Goal: Find specific page/section: Find specific page/section

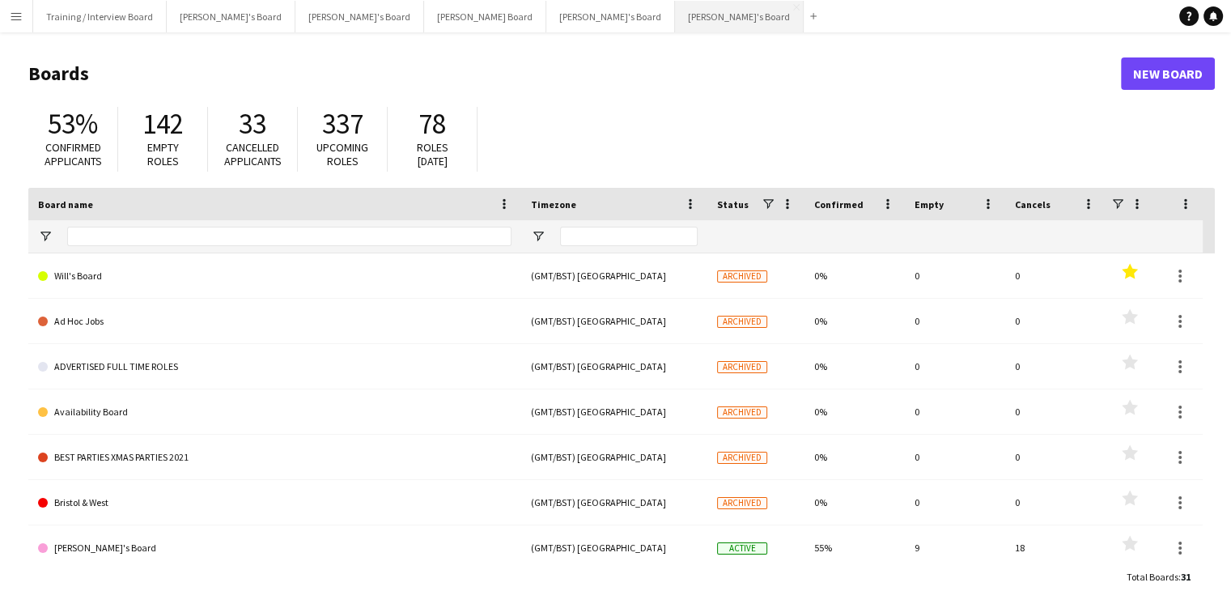
click at [675, 11] on button "[PERSON_NAME]'s Board Close" at bounding box center [739, 17] width 129 height 32
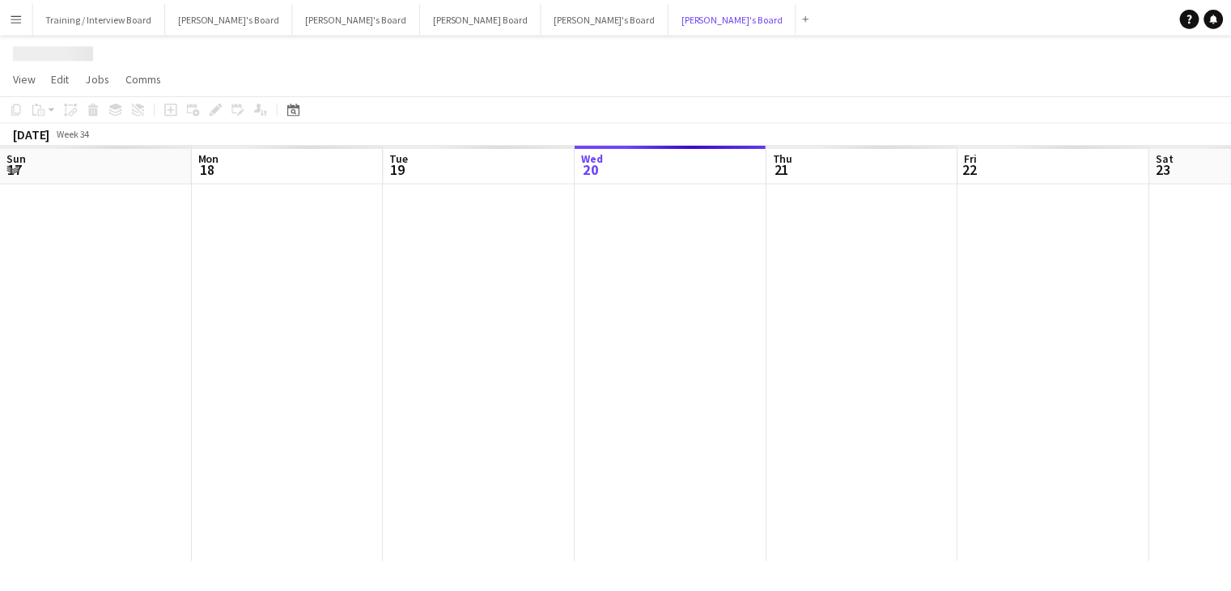
scroll to position [0, 387]
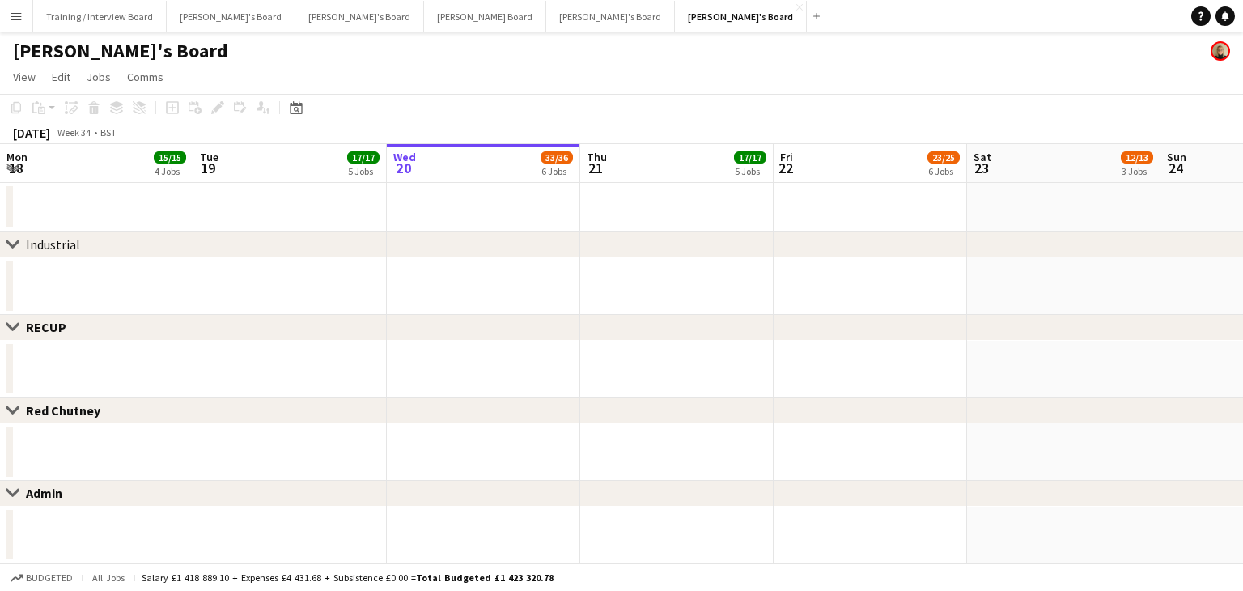
drag, startPoint x: 430, startPoint y: 176, endPoint x: 285, endPoint y: 168, distance: 145.9
click at [477, 176] on app-calendar-viewport "Sat 16 Sun 17 5/5 3 Jobs Mon 18 15/15 4 Jobs Tue 19 17/17 5 Jobs Wed 20 33/36 6…" at bounding box center [621, 353] width 1243 height 419
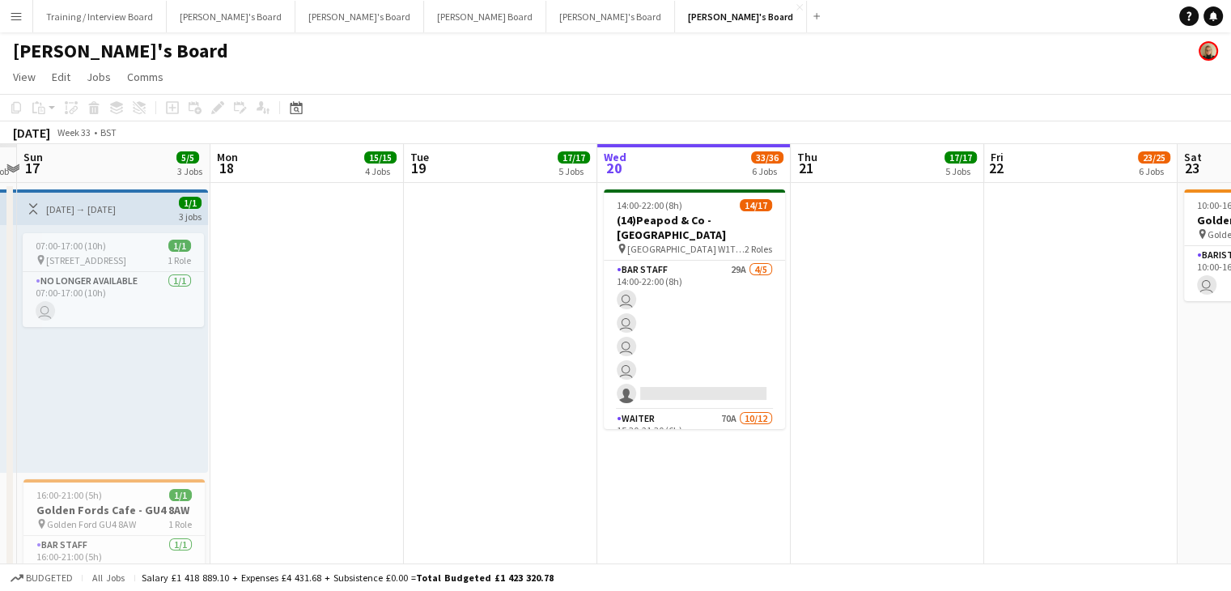
scroll to position [0, 392]
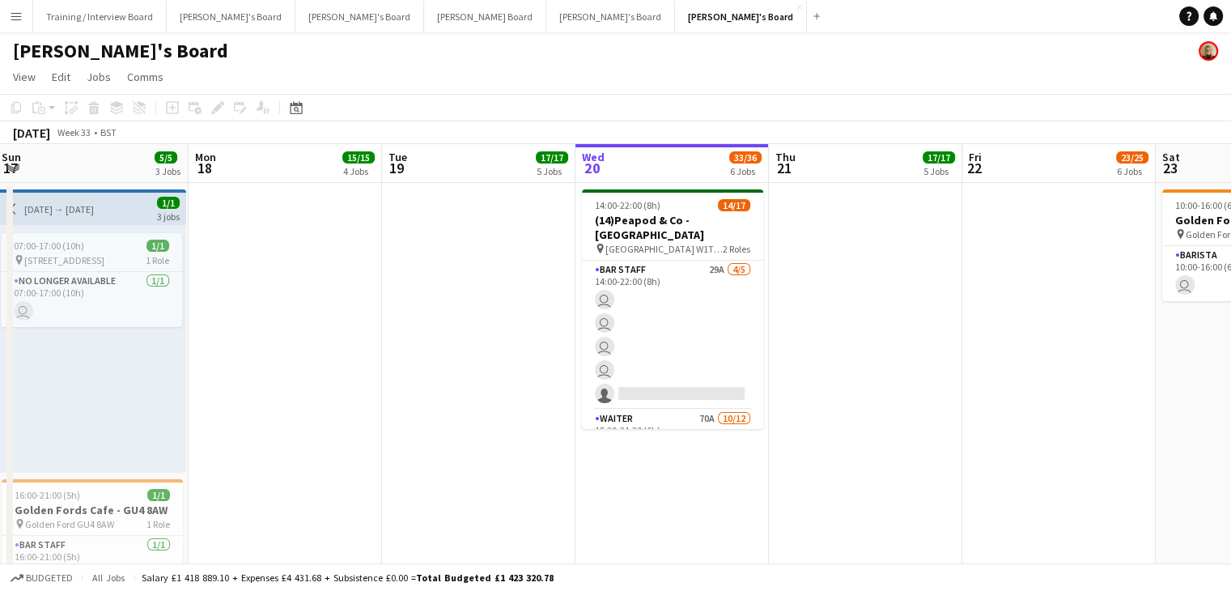
drag, startPoint x: 275, startPoint y: 168, endPoint x: 330, endPoint y: 171, distance: 55.1
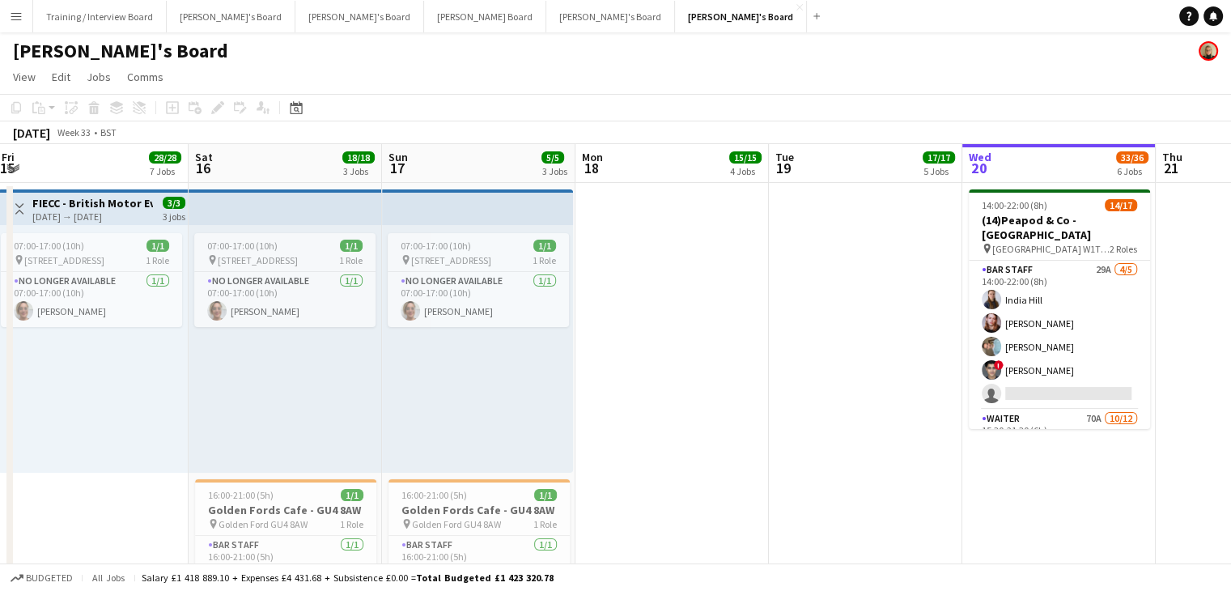
drag, startPoint x: 395, startPoint y: 167, endPoint x: 717, endPoint y: 156, distance: 322.2
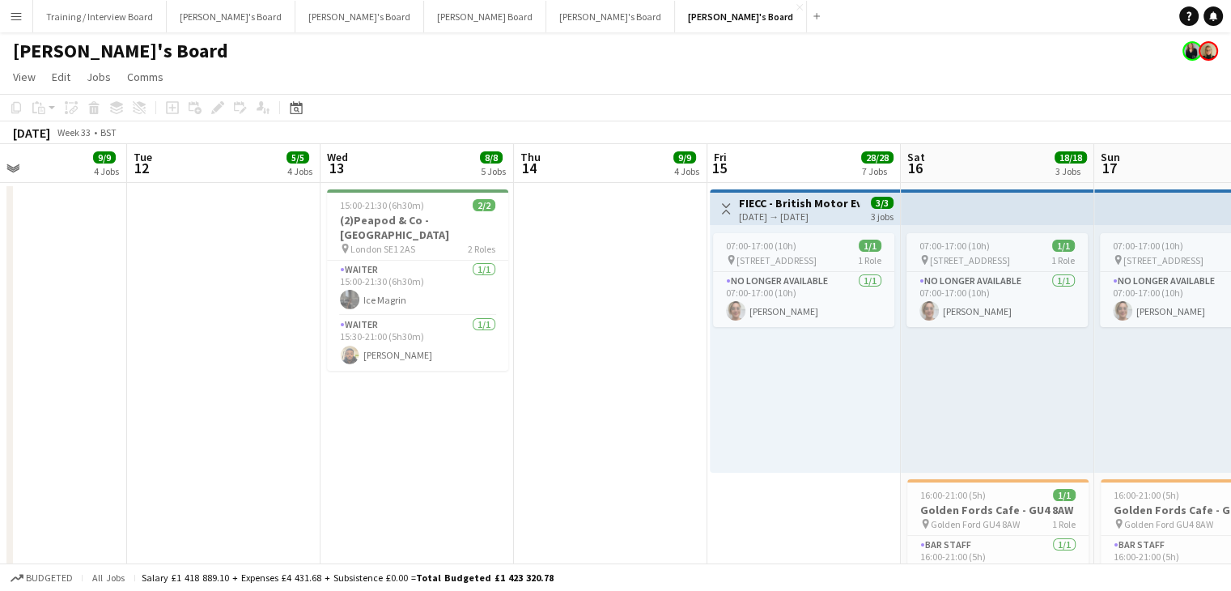
drag, startPoint x: 333, startPoint y: 176, endPoint x: 576, endPoint y: 172, distance: 243.6
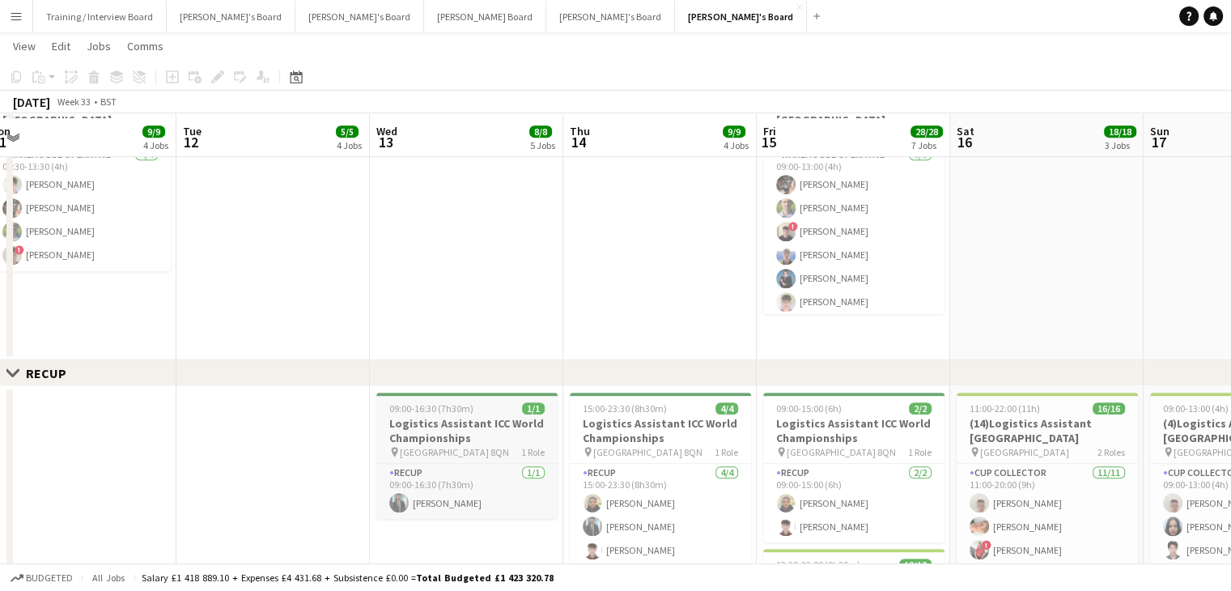
scroll to position [809, 0]
